Goal: Information Seeking & Learning: Learn about a topic

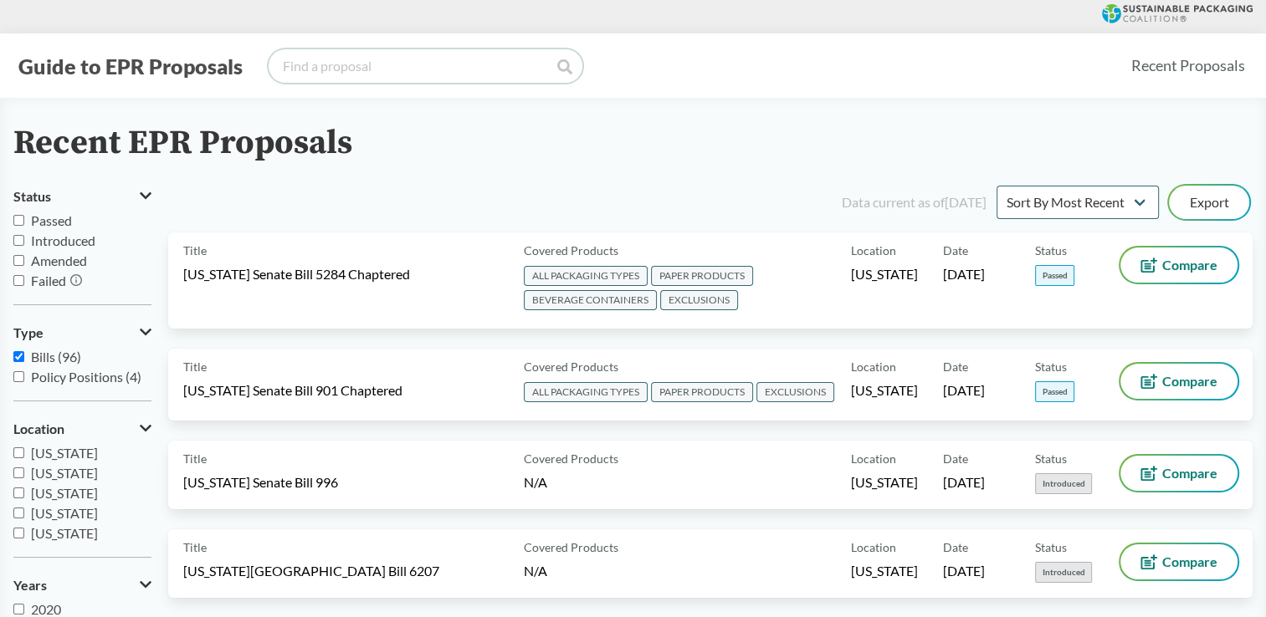
click at [445, 73] on input "search" at bounding box center [426, 65] width 314 height 33
type input "[US_STATE]"
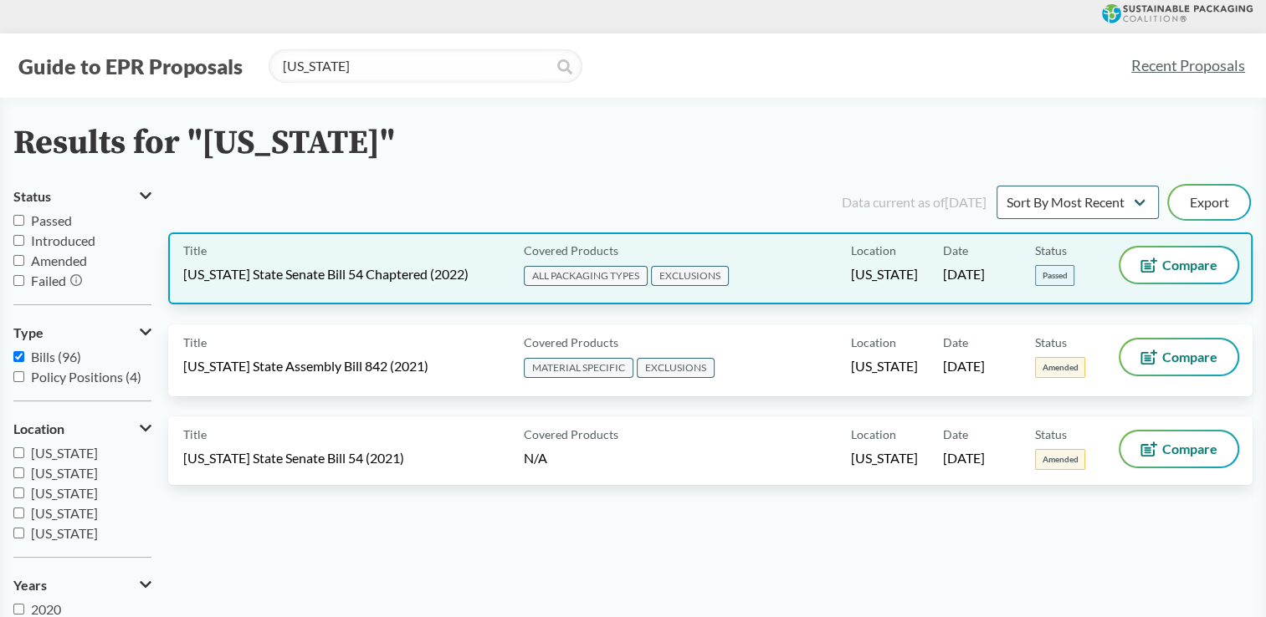
click at [381, 276] on span "[US_STATE] State Senate Bill 54 Chaptered (2022)" at bounding box center [325, 274] width 285 height 18
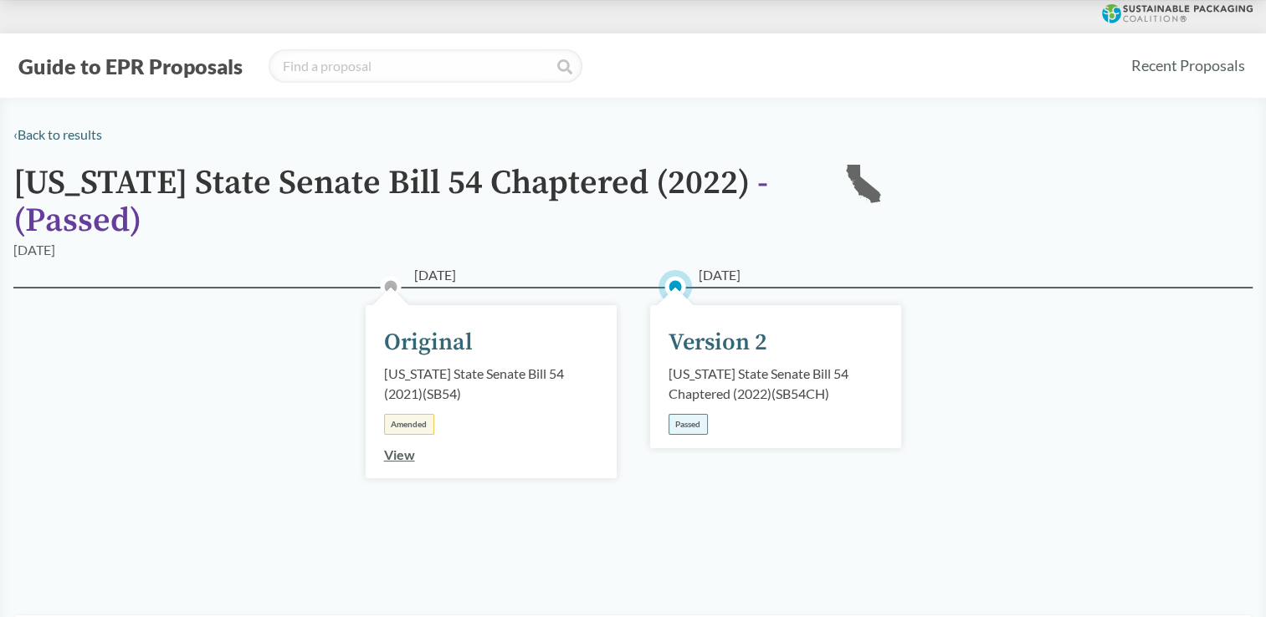
click at [734, 399] on div "[US_STATE] State Senate Bill 54 Chaptered (2022) ( SB54CH )" at bounding box center [775, 384] width 214 height 40
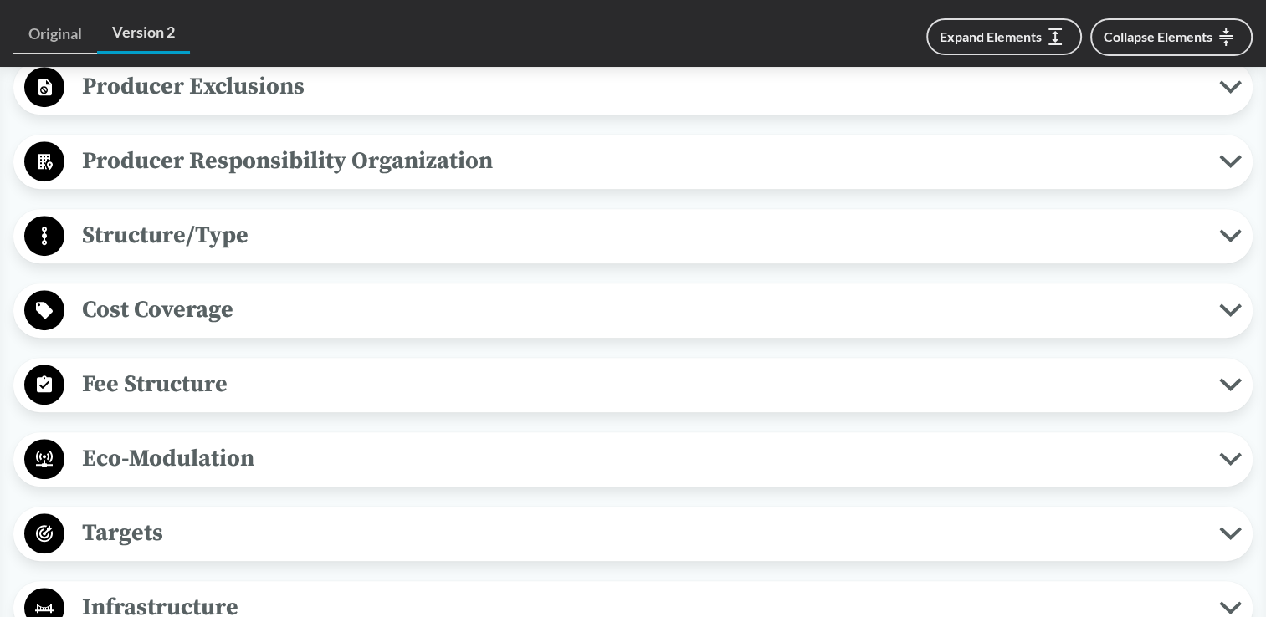
scroll to position [920, 0]
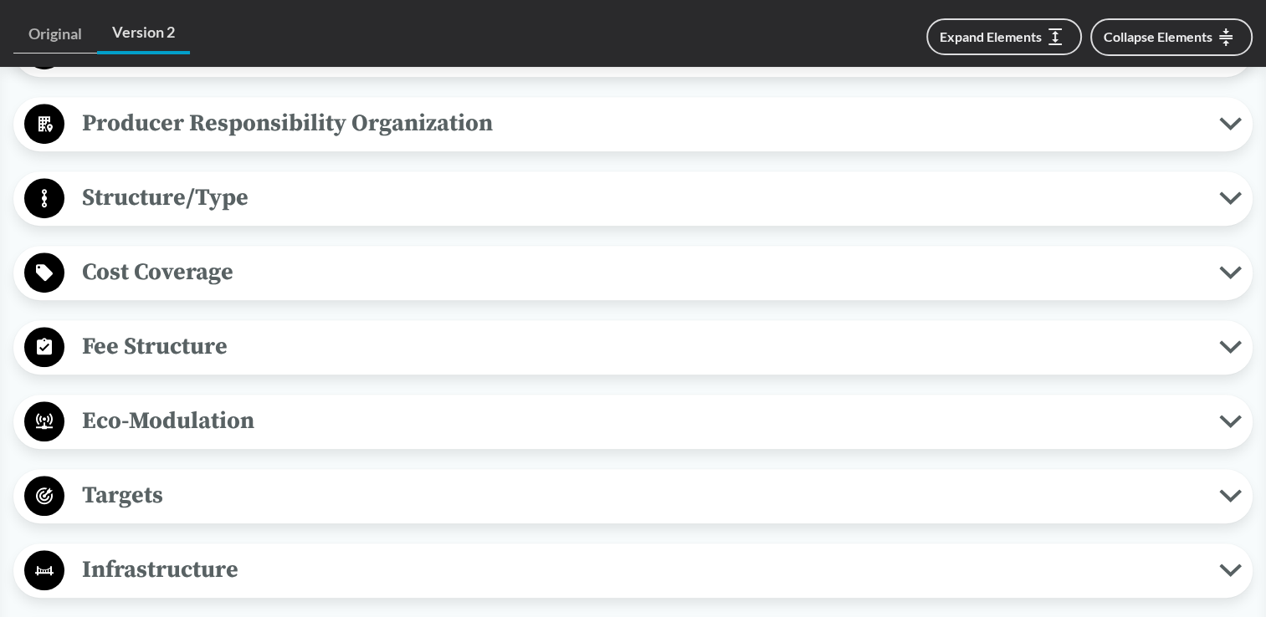
click at [1230, 269] on icon at bounding box center [1230, 272] width 23 height 13
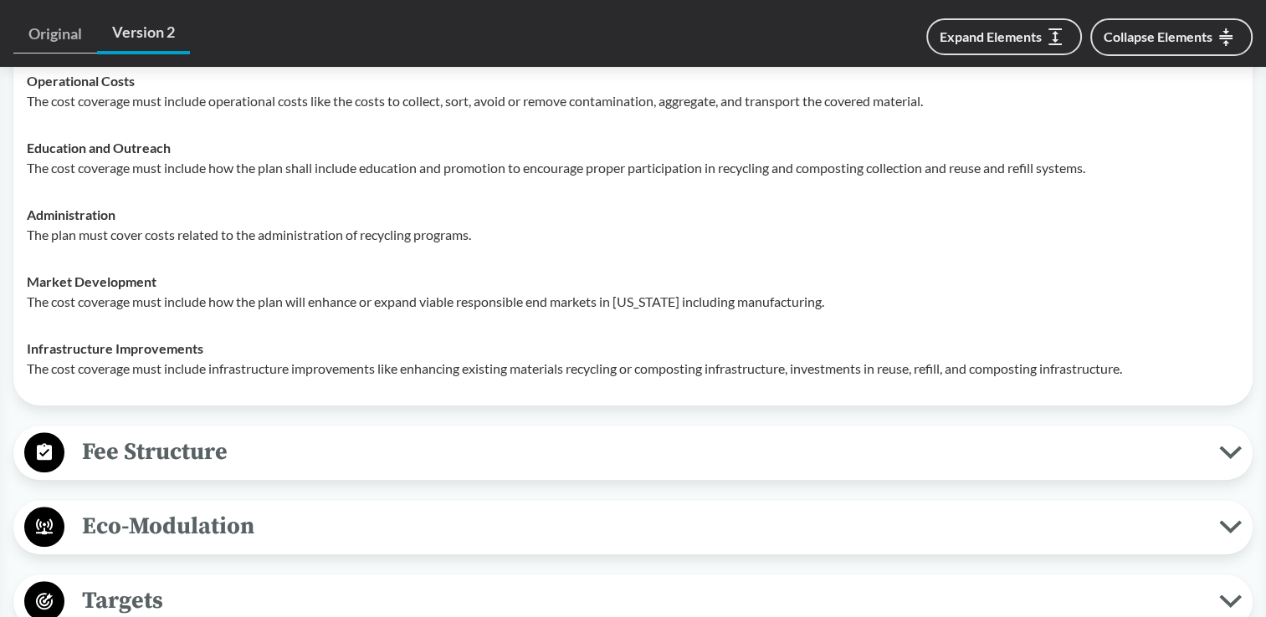
scroll to position [1171, 0]
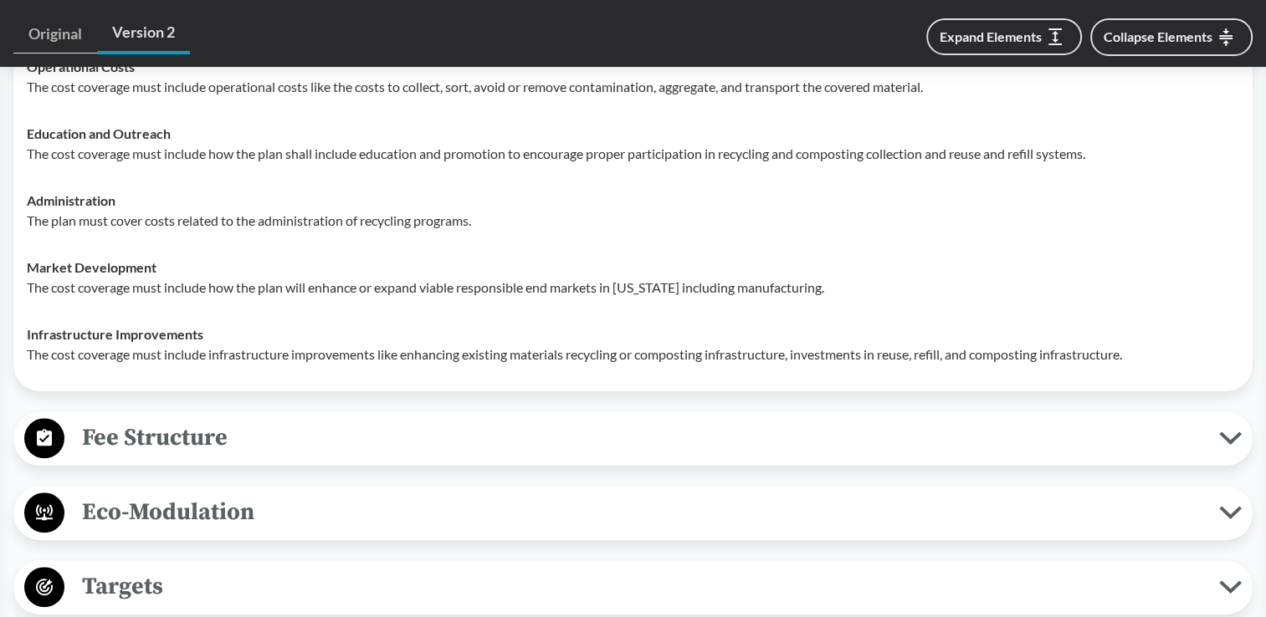
click at [673, 434] on span "Fee Structure" at bounding box center [641, 438] width 1155 height 38
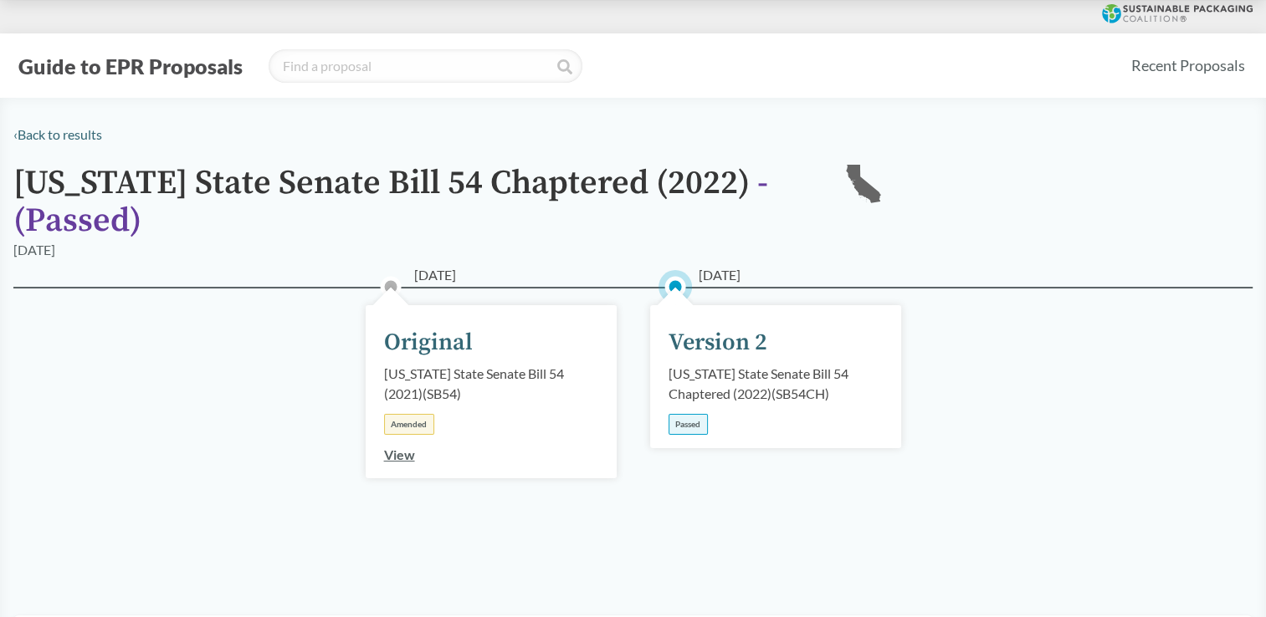
scroll to position [0, 0]
